Goal: Use online tool/utility: Utilize a website feature to perform a specific function

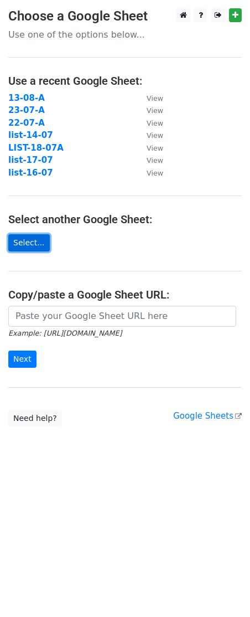
click at [25, 243] on link "Select..." at bounding box center [29, 242] width 42 height 17
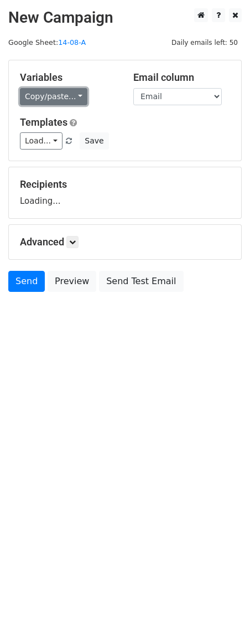
click at [25, 92] on link "Copy/paste..." at bounding box center [54, 96] width 68 height 17
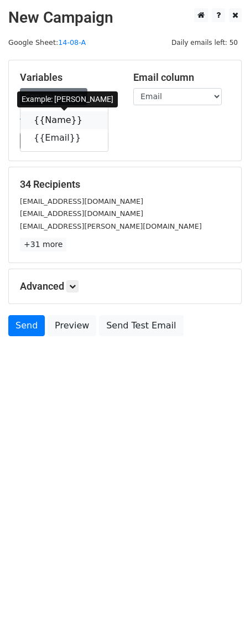
click at [47, 120] on link "{{Name}}" at bounding box center [64, 120] width 88 height 18
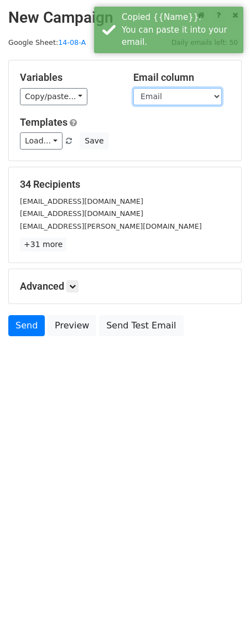
click at [174, 94] on select "Name Email" at bounding box center [177, 96] width 89 height 17
click at [133, 88] on select "Name Email" at bounding box center [177, 96] width 89 height 17
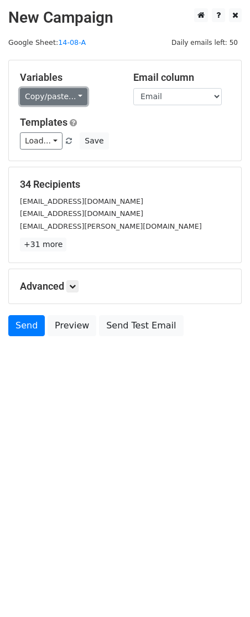
click at [69, 92] on link "Copy/paste..." at bounding box center [54, 96] width 68 height 17
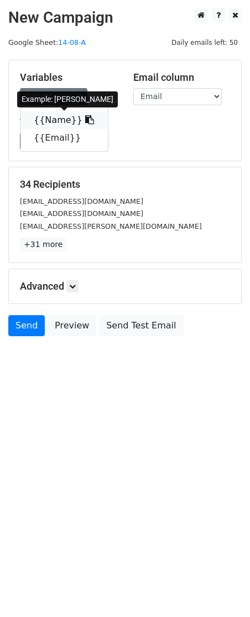
click at [59, 121] on link "{{Name}}" at bounding box center [64, 120] width 88 height 18
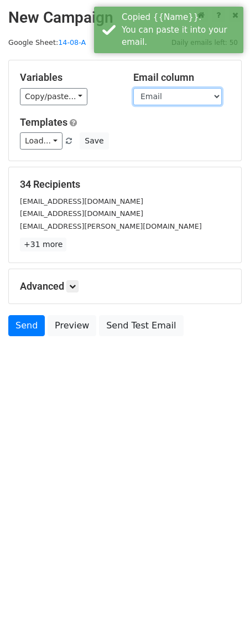
drag, startPoint x: 83, startPoint y: 117, endPoint x: 172, endPoint y: 92, distance: 91.9
click at [172, 92] on select "Name Email" at bounding box center [177, 96] width 89 height 17
click at [133, 88] on select "Name Email" at bounding box center [177, 96] width 89 height 17
